Goal: Leave review/rating: Share an evaluation or opinion about a product, service, or content

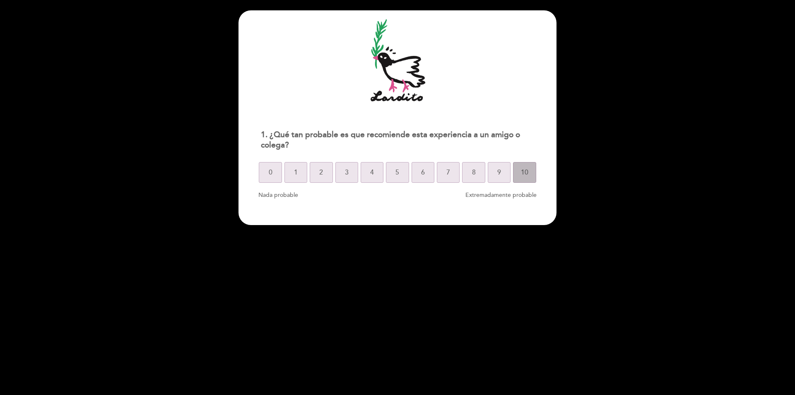
click at [521, 175] on span "10" at bounding box center [524, 172] width 7 height 23
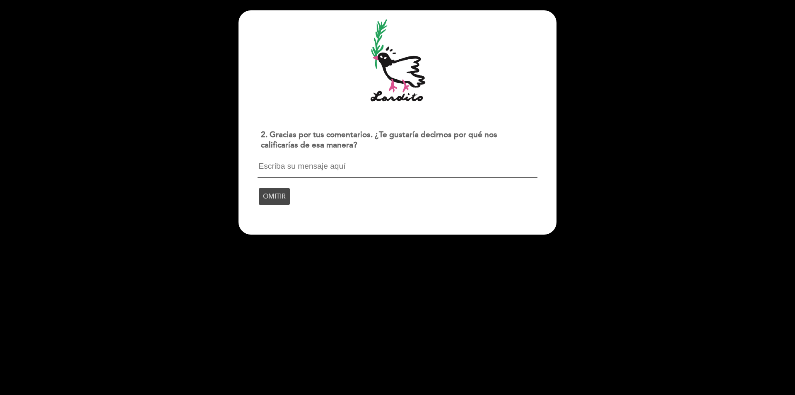
click at [271, 195] on span "OMITIR" at bounding box center [274, 196] width 23 height 23
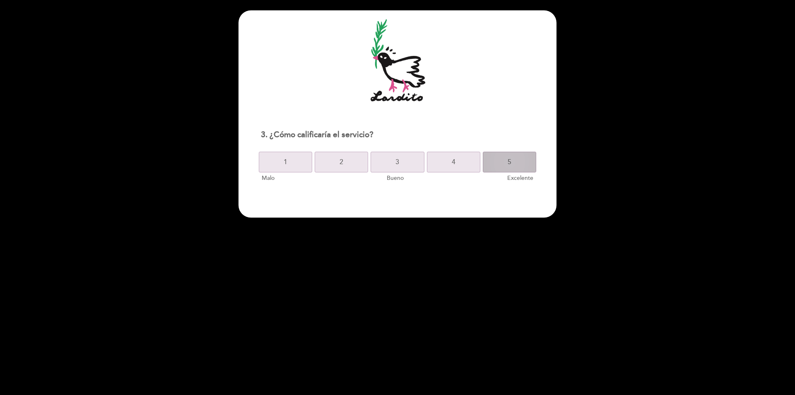
click at [523, 167] on button "5" at bounding box center [509, 162] width 53 height 21
click at [486, 154] on button "5" at bounding box center [509, 162] width 53 height 21
click at [493, 158] on button "5" at bounding box center [509, 162] width 53 height 21
click at [512, 156] on button "5" at bounding box center [509, 162] width 53 height 21
click at [515, 159] on button "10" at bounding box center [523, 162] width 26 height 21
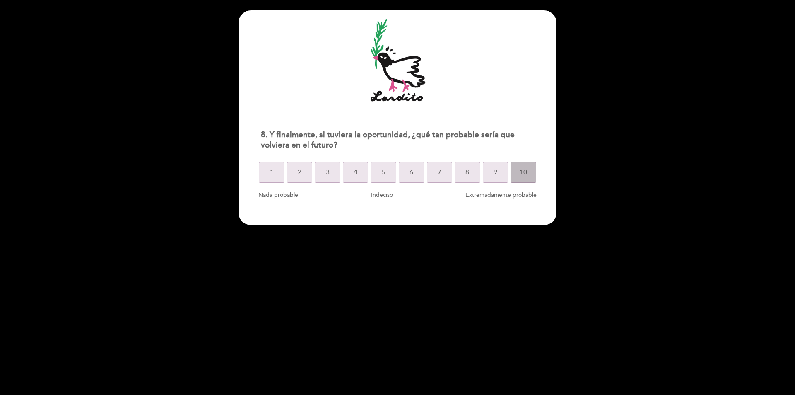
click at [527, 175] on button "10" at bounding box center [523, 172] width 26 height 21
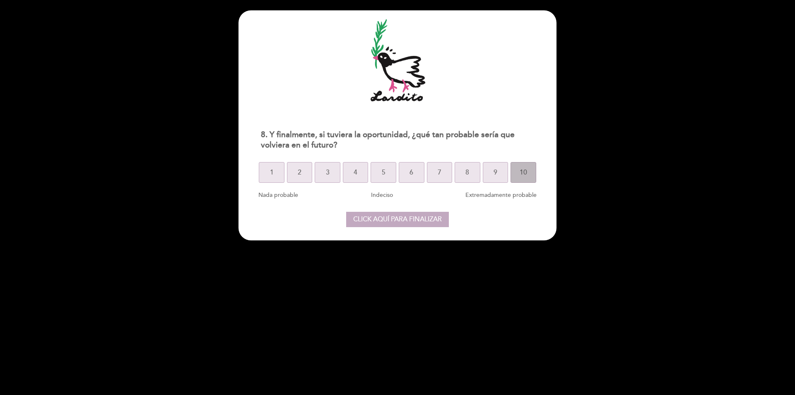
select select "es"
